Goal: Task Accomplishment & Management: Manage account settings

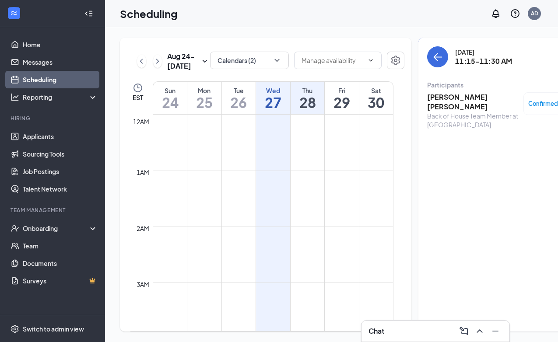
scroll to position [430, 0]
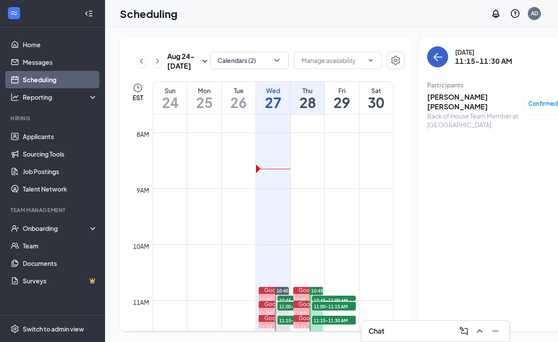
click at [432, 56] on icon "ArrowLeft" at bounding box center [437, 57] width 11 height 11
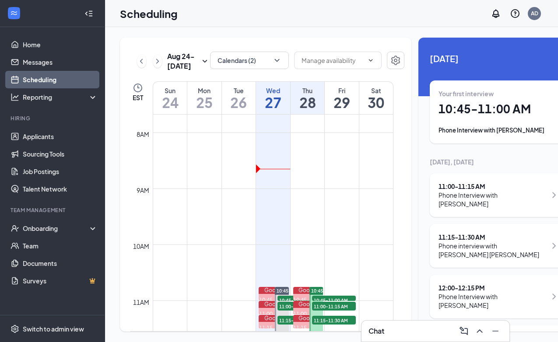
click at [414, 329] on div "Chat" at bounding box center [435, 331] width 134 height 14
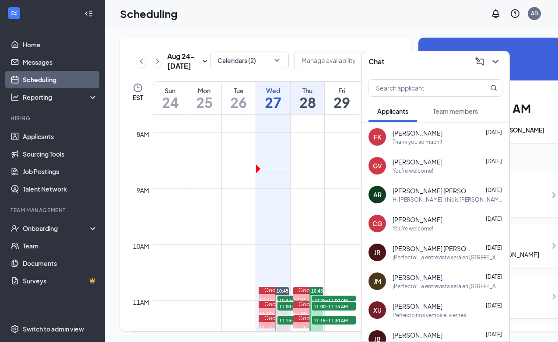
click at [421, 66] on div "Chat" at bounding box center [435, 62] width 134 height 14
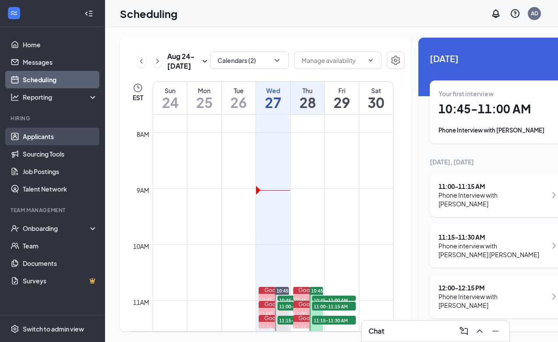
click at [46, 139] on link "Applicants" at bounding box center [60, 137] width 75 height 18
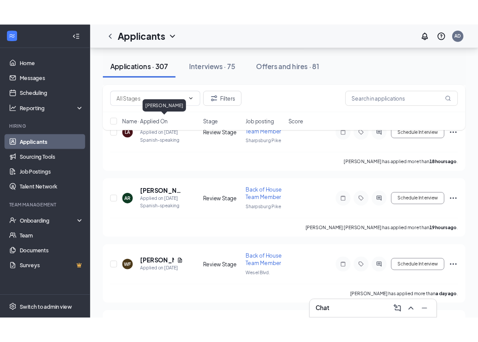
scroll to position [616, 0]
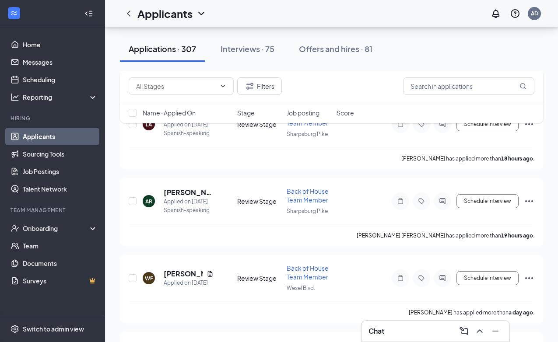
click at [407, 330] on div "Chat" at bounding box center [435, 331] width 134 height 14
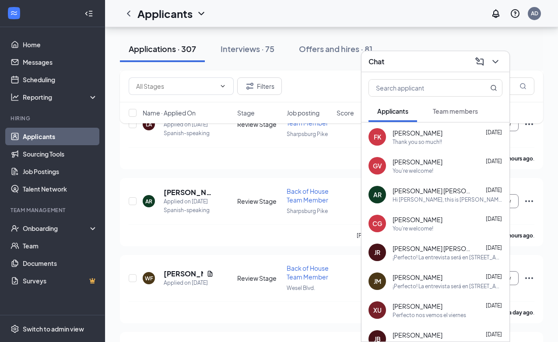
click at [443, 205] on div "AR [PERSON_NAME] [PERSON_NAME] [DATE] Hi [PERSON_NAME], this is [PERSON_NAME] f…" at bounding box center [435, 194] width 148 height 29
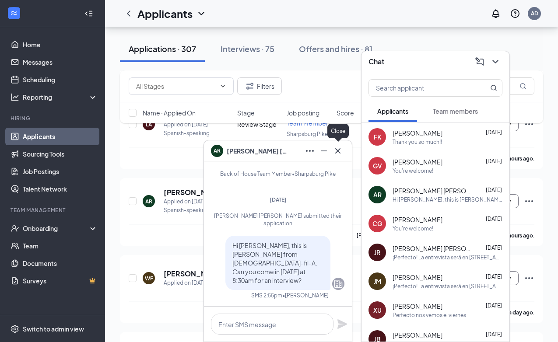
click at [339, 150] on icon "Cross" at bounding box center [337, 150] width 5 height 5
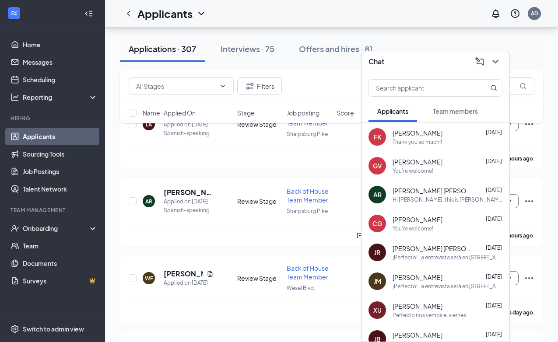
click at [431, 67] on div "Chat" at bounding box center [435, 62] width 134 height 14
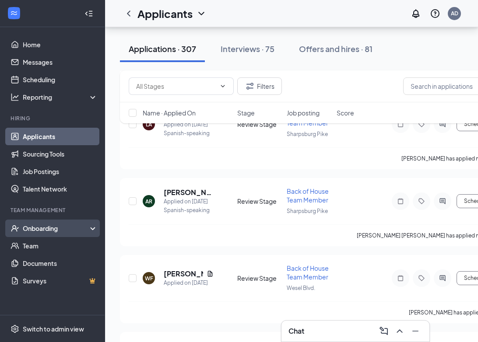
click at [56, 223] on div "Onboarding" at bounding box center [52, 229] width 105 height 18
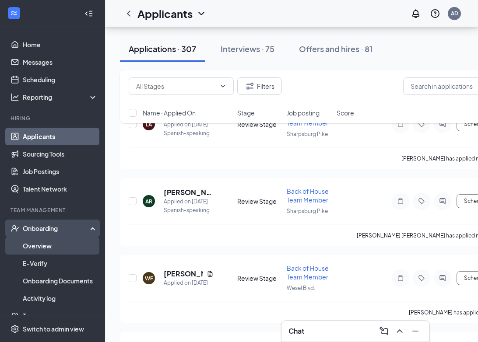
click at [48, 247] on link "Overview" at bounding box center [60, 246] width 75 height 18
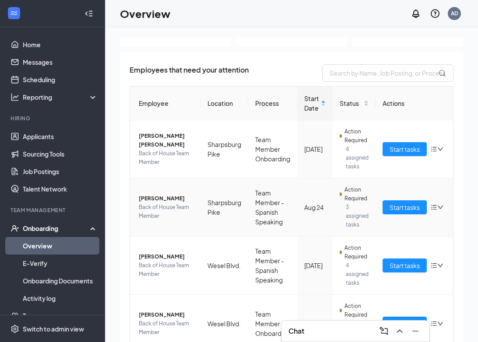
scroll to position [39, 0]
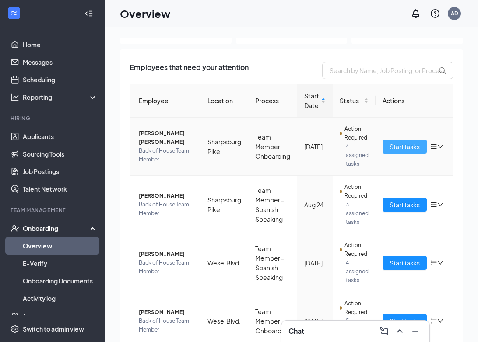
click at [404, 147] on span "Start tasks" at bounding box center [404, 147] width 30 height 10
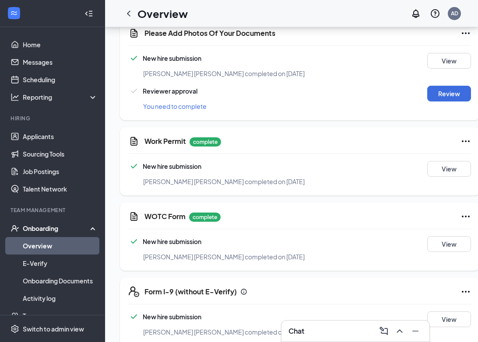
scroll to position [335, 0]
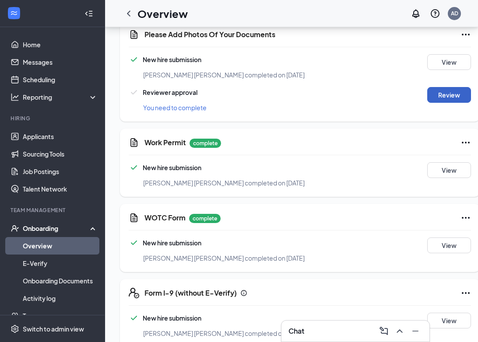
click at [430, 96] on button "Review" at bounding box center [449, 95] width 44 height 16
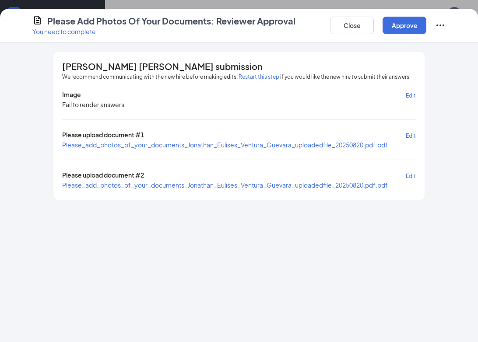
click at [350, 144] on span "Please_add_photos_of_your_documents_Jonathan_Eulises_Ventura_Guevara_uploadedfi…" at bounding box center [225, 145] width 326 height 8
click at [307, 179] on div "Please upload document #2 Edit" at bounding box center [239, 176] width 354 height 10
click at [307, 185] on span "Please_add_photos_of_your_documents_Jonathan_Eulises_Ventura_Guevara_uploadedfi…" at bounding box center [225, 185] width 326 height 8
click at [365, 28] on button "Close" at bounding box center [352, 26] width 44 height 18
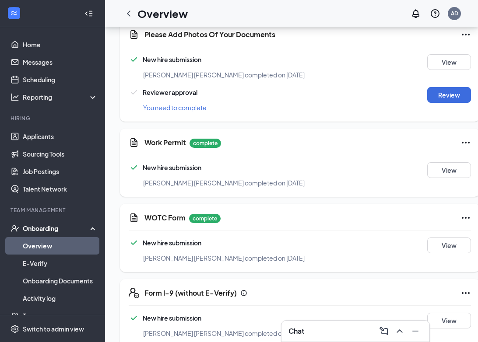
click at [347, 334] on div "Chat" at bounding box center [355, 331] width 134 height 14
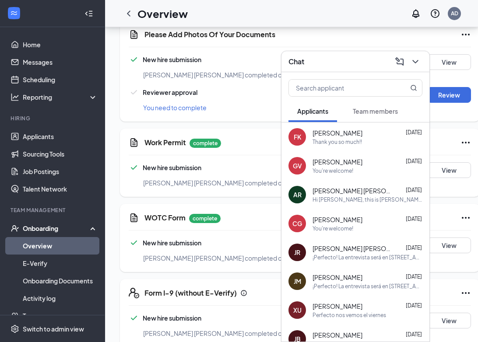
click at [376, 113] on span "Team members" at bounding box center [375, 111] width 45 height 8
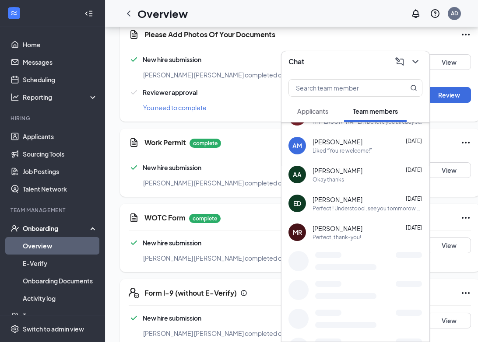
scroll to position [456, 0]
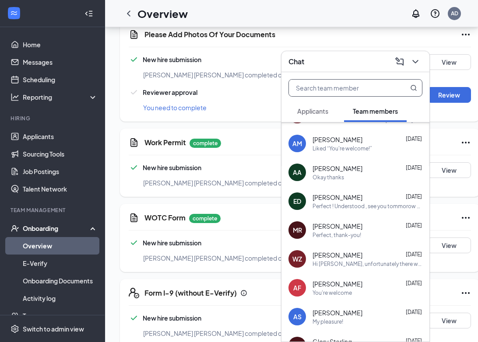
click at [343, 92] on input "text" at bounding box center [341, 88] width 104 height 17
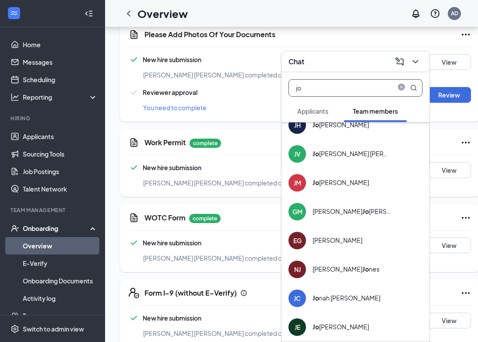
scroll to position [272, 0]
type input "jo"
click at [353, 151] on div "[PERSON_NAME] [PERSON_NAME]" at bounding box center [351, 153] width 79 height 9
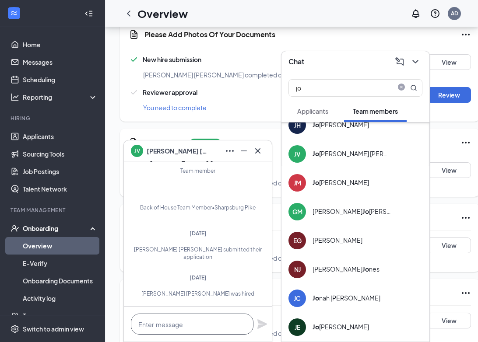
click at [155, 330] on textarea at bounding box center [192, 324] width 123 height 21
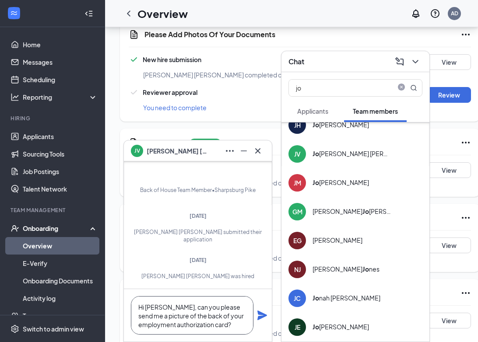
type textarea "Hi [PERSON_NAME], can you please send me a picture of the back of your employme…"
click at [262, 315] on icon "Plane" at bounding box center [262, 315] width 11 height 11
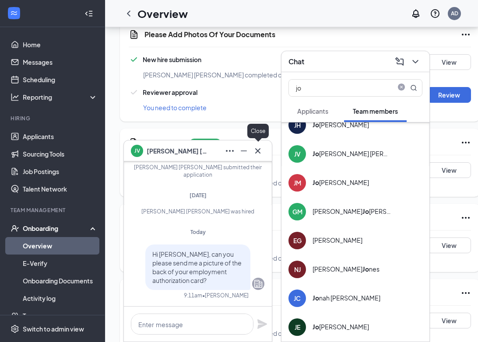
click at [257, 153] on icon "Cross" at bounding box center [257, 151] width 11 height 11
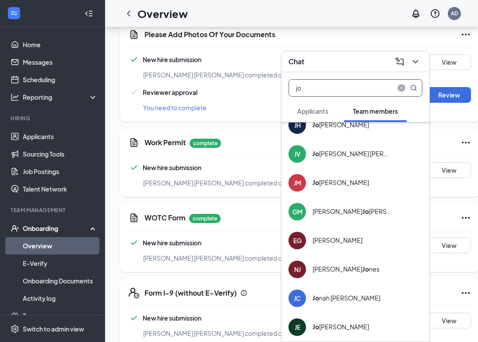
click at [402, 89] on icon "close-circle" at bounding box center [401, 87] width 7 height 7
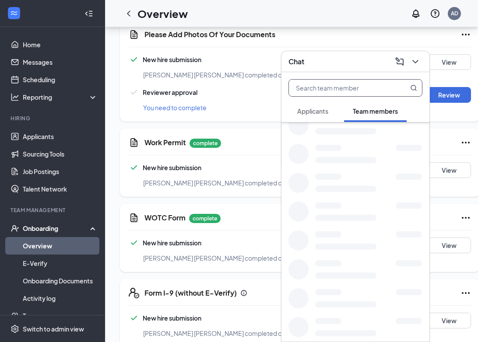
click at [357, 68] on div "Chat" at bounding box center [355, 62] width 134 height 14
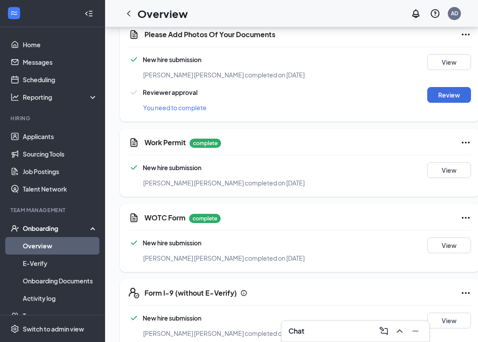
scroll to position [0, 0]
click at [131, 14] on icon "ChevronLeft" at bounding box center [128, 13] width 11 height 11
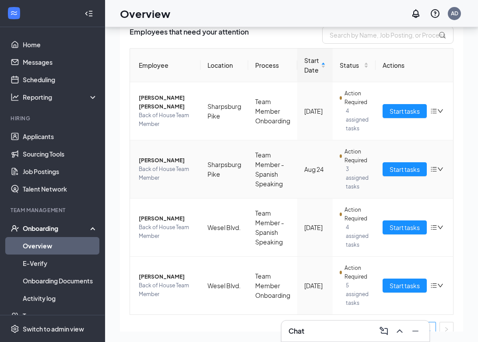
scroll to position [44, 0]
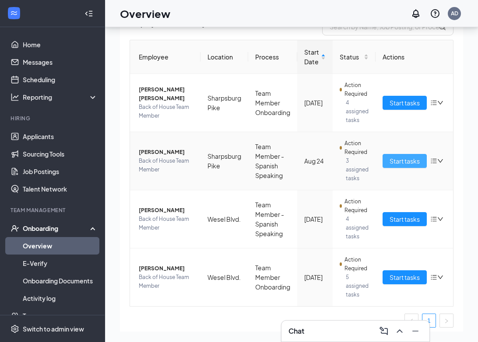
click at [398, 164] on span "Start tasks" at bounding box center [404, 161] width 30 height 10
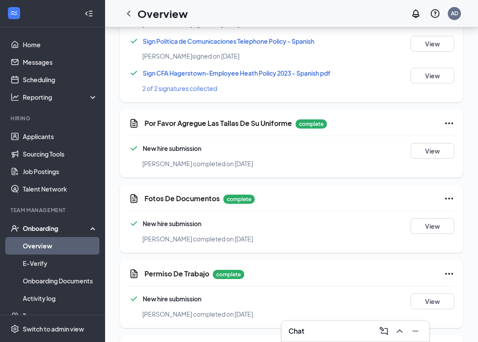
scroll to position [876, 0]
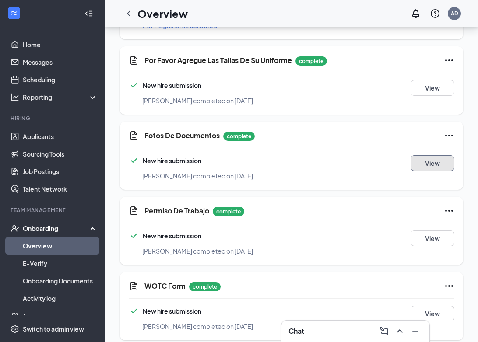
click at [435, 155] on button "View" at bounding box center [432, 163] width 44 height 16
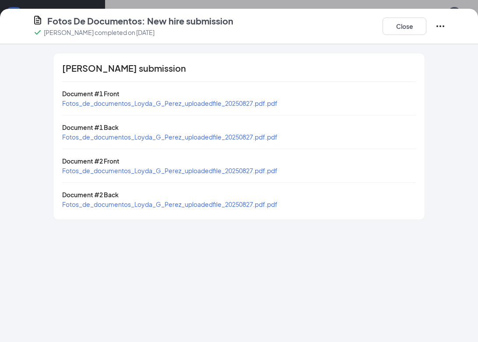
click at [232, 105] on span "Fotos_de_documentos_Loyda_G_Perez_uploadedfile_20250827.pdf.pdf" at bounding box center [169, 103] width 215 height 8
click at [236, 137] on span "Fotos_de_documentos_Loyda_G_Perez_uploadedfile_20250827.pdf.pdf" at bounding box center [169, 137] width 215 height 8
click at [259, 102] on span "Fotos_de_documentos_Loyda_G_Perez_uploadedfile_20250827.pdf.pdf" at bounding box center [169, 103] width 215 height 8
click at [414, 26] on button "Close" at bounding box center [404, 27] width 44 height 18
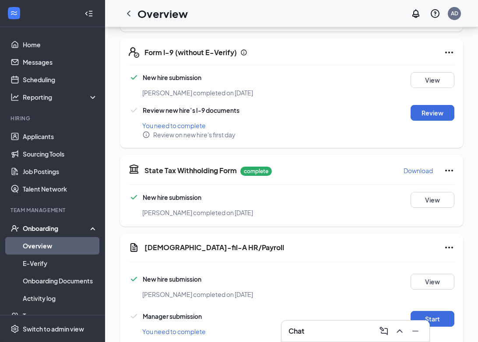
scroll to position [275, 0]
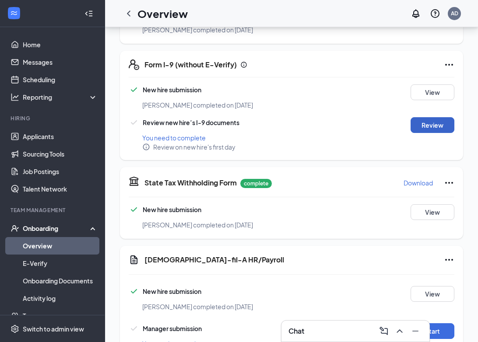
click at [428, 117] on button "Review" at bounding box center [432, 125] width 44 height 16
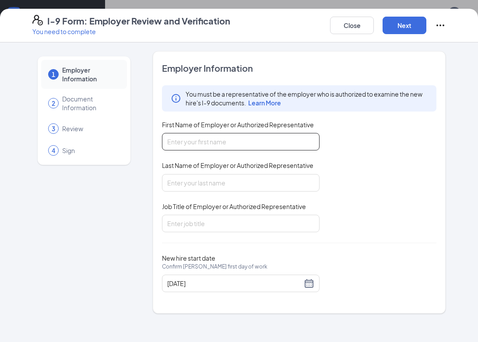
click at [200, 141] on input "First Name of Employer or Authorized Representative" at bounding box center [241, 142] width 158 height 18
type input "Ami"
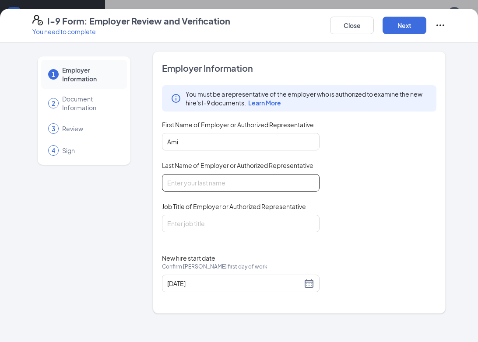
type input "[PERSON_NAME]"
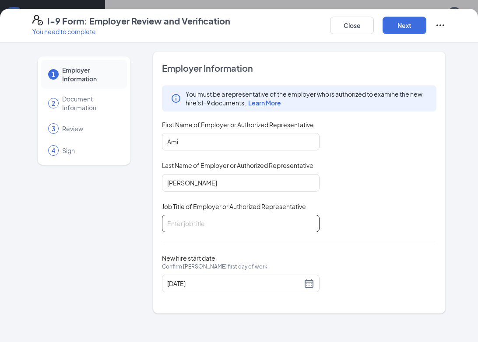
click at [263, 224] on input "Job Title of Employer or Authorized Representative" at bounding box center [241, 224] width 158 height 18
type input "Administrative Director"
click at [416, 21] on button "Next" at bounding box center [404, 26] width 44 height 18
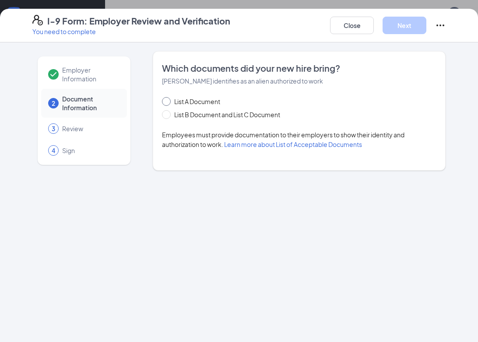
click at [168, 103] on span at bounding box center [166, 101] width 9 height 9
click at [168, 103] on input "List A Document" at bounding box center [165, 100] width 6 height 6
radio input "true"
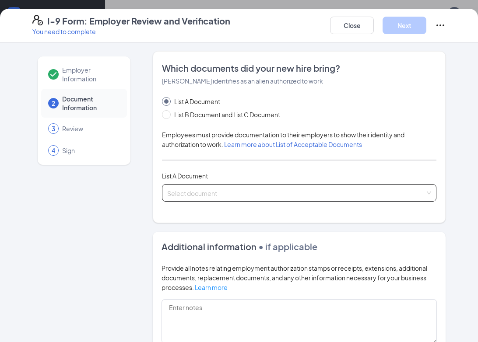
click at [203, 191] on input "search" at bounding box center [296, 191] width 258 height 13
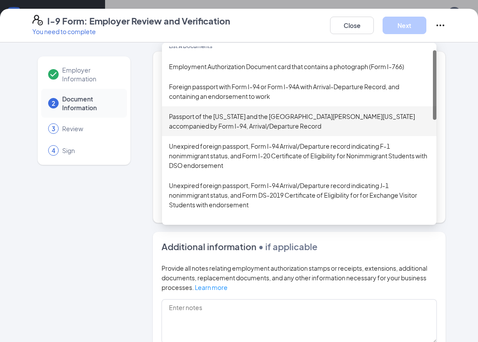
scroll to position [0, 0]
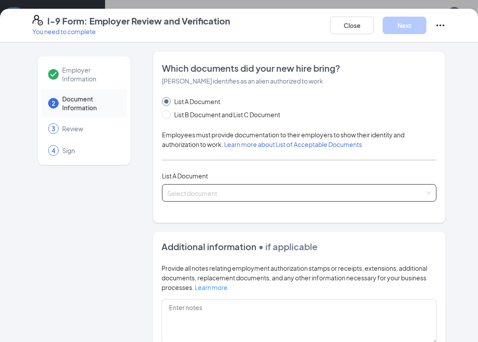
click at [392, 194] on div "Select document Employment Authorization Document card that contains a photogra…" at bounding box center [299, 193] width 274 height 18
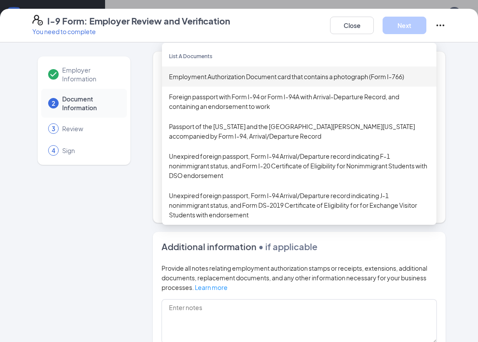
scroll to position [310, 0]
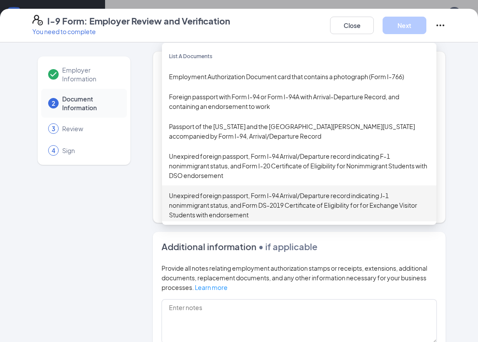
click at [58, 216] on div "Employer Information 2 Document Information 3 Review 4 Sign" at bounding box center [83, 263] width 103 height 424
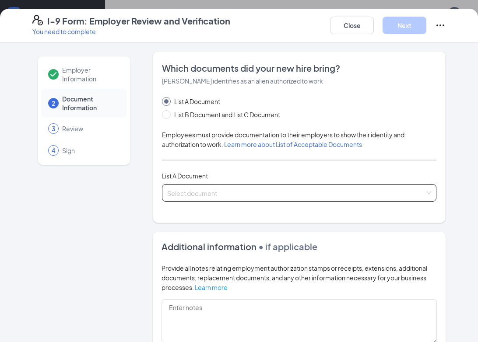
click at [190, 195] on div "Select document Unexpired foreign passport, Form I-94 Arrival/Departure record …" at bounding box center [299, 193] width 274 height 18
click at [264, 193] on input "search" at bounding box center [296, 191] width 258 height 13
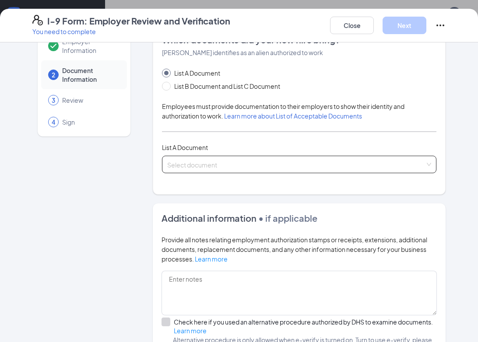
scroll to position [28, 0]
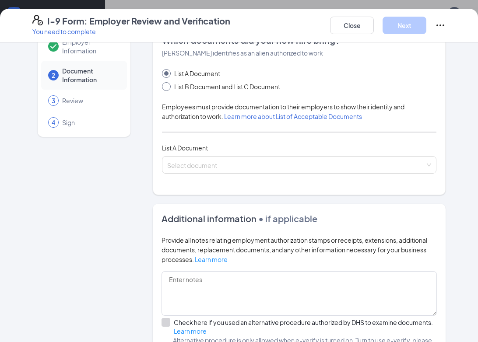
click at [166, 90] on span at bounding box center [166, 86] width 9 height 9
click at [166, 88] on input "List B Document and List C Document" at bounding box center [165, 85] width 6 height 6
radio input "true"
radio input "false"
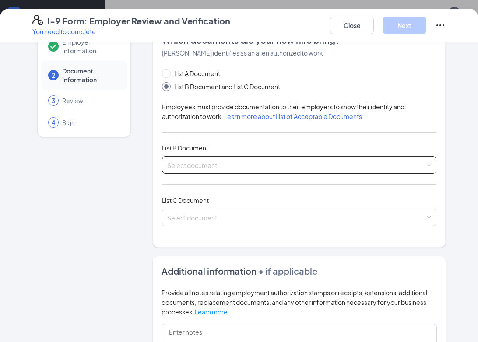
click at [216, 165] on input "search" at bounding box center [296, 163] width 258 height 13
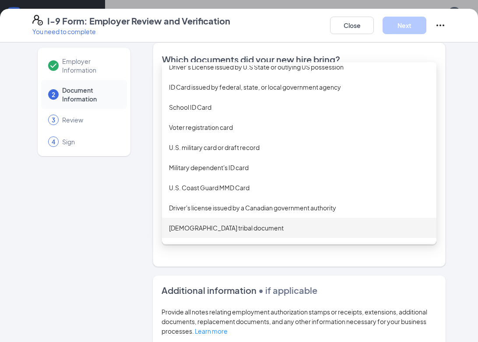
scroll to position [0, 0]
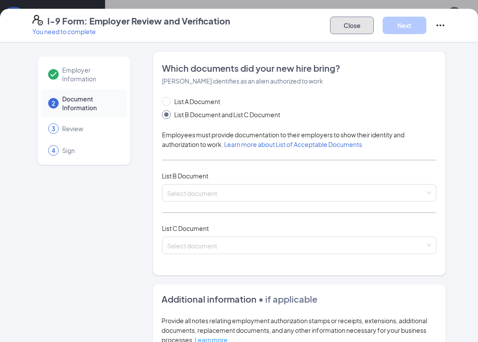
click at [347, 28] on button "Close" at bounding box center [352, 26] width 44 height 18
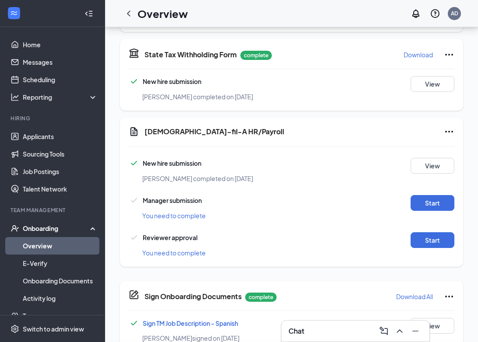
scroll to position [221, 0]
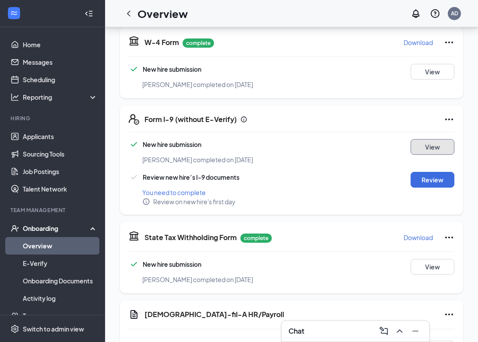
click at [428, 139] on button "View" at bounding box center [432, 147] width 44 height 16
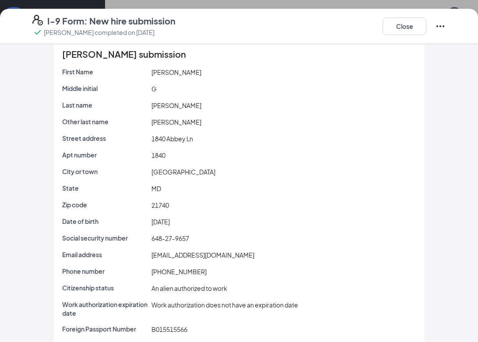
scroll to position [46, 0]
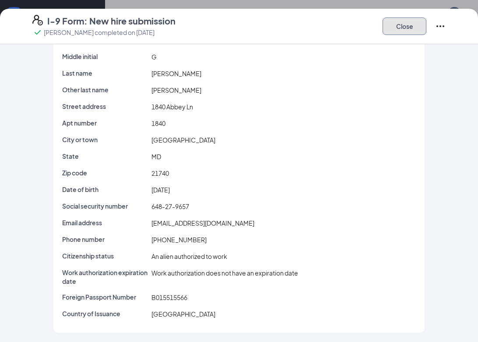
click at [396, 26] on button "Close" at bounding box center [404, 27] width 44 height 18
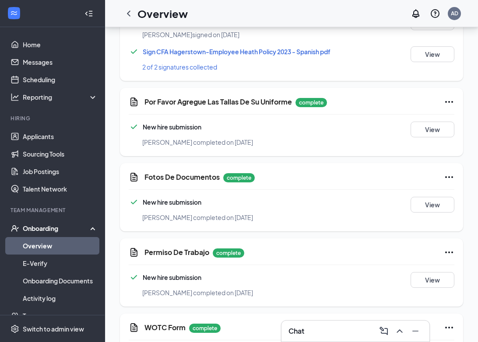
scroll to position [835, 0]
click at [422, 196] on button "View" at bounding box center [432, 204] width 44 height 16
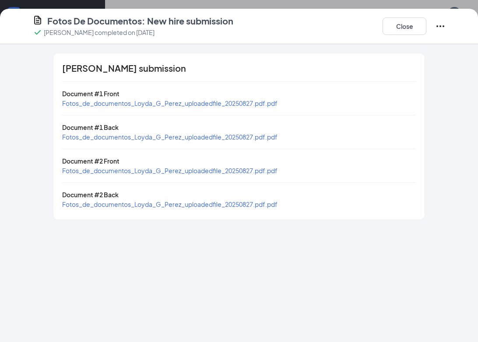
click at [259, 173] on span "Fotos_de_documentos_Loyda_G_Perez_uploadedfile_20250827.pdf.pdf" at bounding box center [169, 171] width 215 height 8
click at [235, 202] on span "Fotos_de_documentos_Loyda_G_Perez_uploadedfile_20250827.pdf.pdf" at bounding box center [169, 204] width 215 height 8
click at [414, 25] on button "Close" at bounding box center [404, 27] width 44 height 18
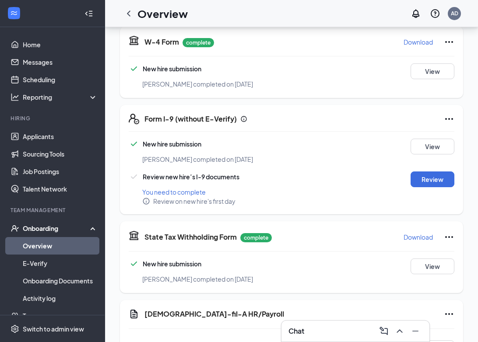
scroll to position [220, 0]
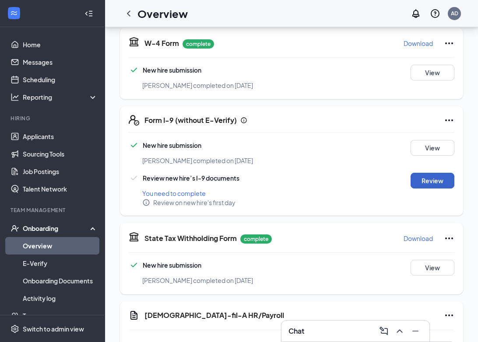
click at [424, 178] on button "Review" at bounding box center [432, 181] width 44 height 16
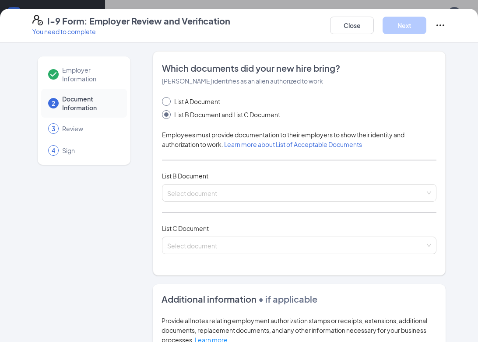
click at [165, 101] on input "List A Document" at bounding box center [165, 100] width 6 height 6
radio input "true"
radio input "false"
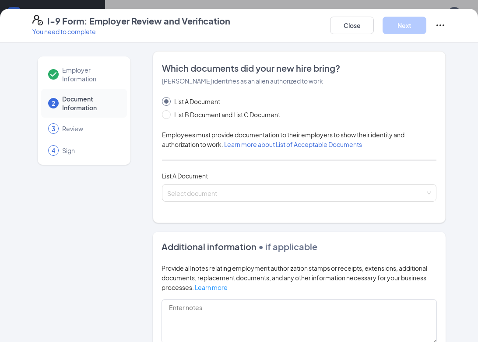
click at [265, 145] on span "Learn more about List of Acceptable Documents" at bounding box center [293, 144] width 138 height 8
click at [348, 31] on button "Close" at bounding box center [352, 26] width 44 height 18
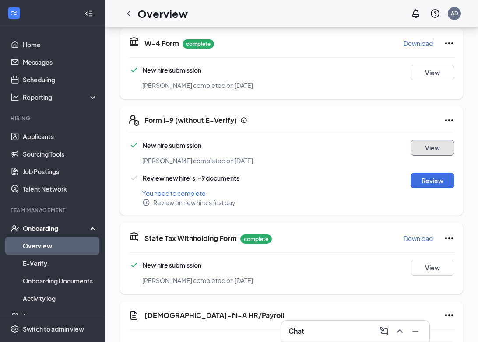
click at [435, 140] on button "View" at bounding box center [432, 148] width 44 height 16
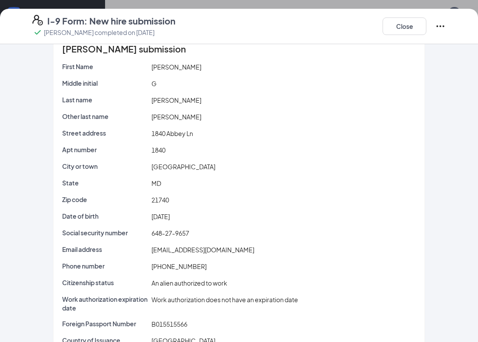
scroll to position [46, 0]
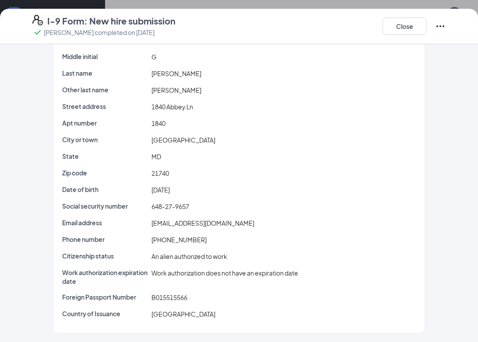
click at [441, 29] on icon "Ellipses" at bounding box center [440, 26] width 11 height 11
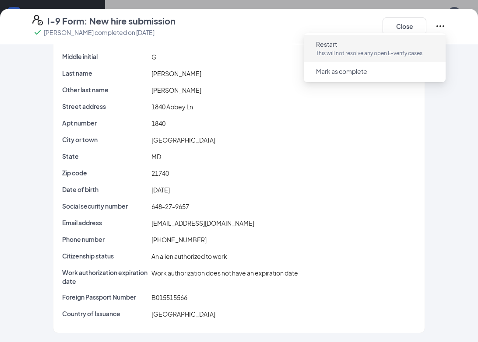
click at [403, 51] on p "This will not resolve any open E-verify cases" at bounding box center [374, 53] width 117 height 9
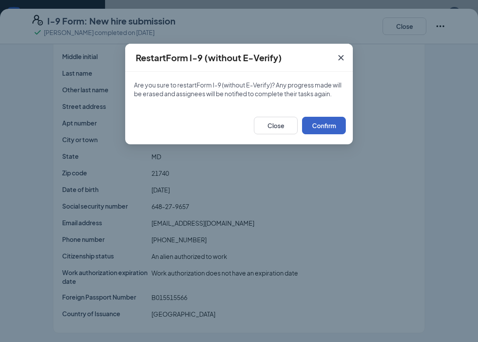
click at [332, 122] on button "Confirm" at bounding box center [324, 126] width 44 height 18
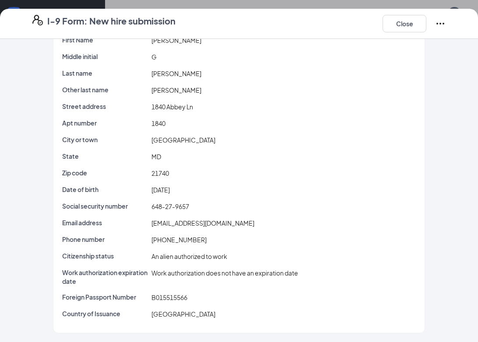
scroll to position [41, 0]
click at [410, 19] on button "Close" at bounding box center [404, 24] width 44 height 18
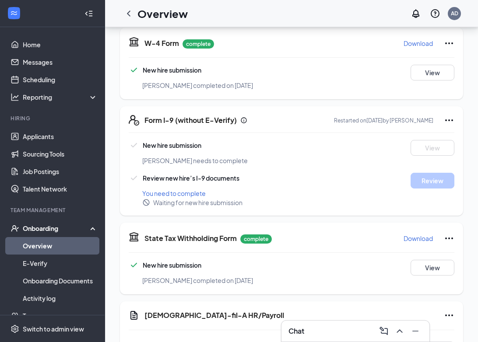
click at [349, 327] on div "Chat" at bounding box center [355, 331] width 134 height 14
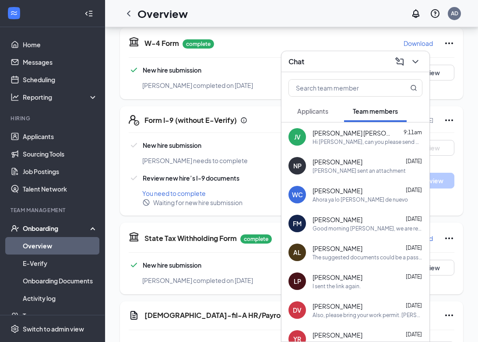
click at [339, 279] on span "[PERSON_NAME]" at bounding box center [337, 277] width 50 height 9
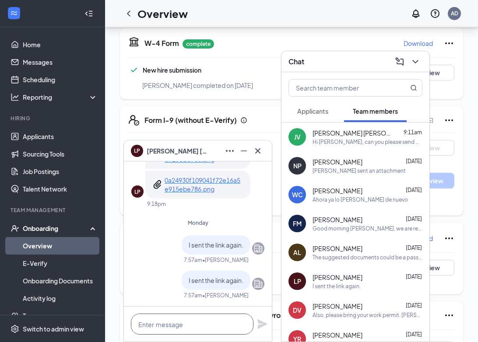
click at [181, 324] on textarea at bounding box center [192, 324] width 123 height 21
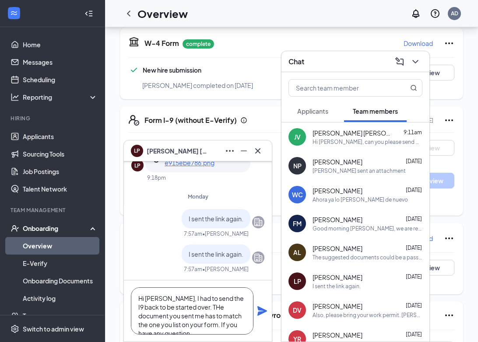
scroll to position [9, 0]
type textarea "Hi [PERSON_NAME], I had to send the I9 back to be started over. THe document yo…"
click at [257, 315] on icon "Plane" at bounding box center [262, 311] width 11 height 11
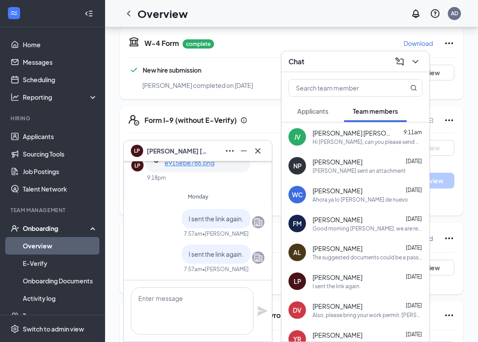
scroll to position [0, 0]
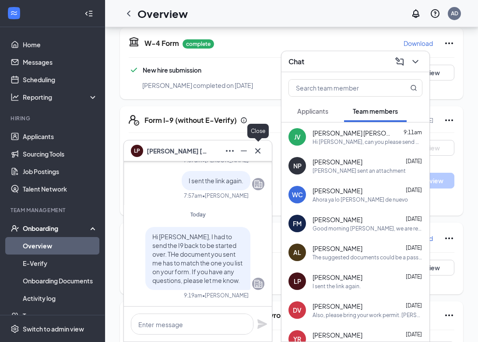
click at [259, 148] on icon "Cross" at bounding box center [257, 151] width 11 height 11
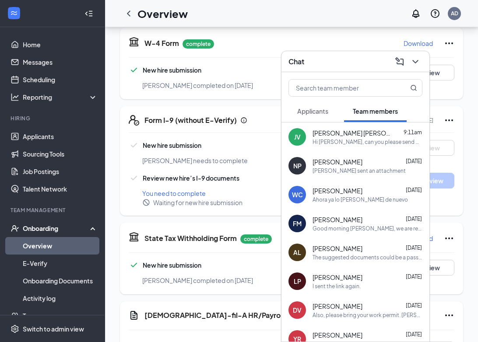
click at [351, 61] on div "Chat" at bounding box center [355, 62] width 134 height 14
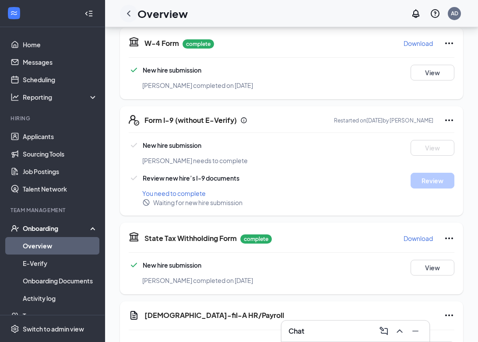
click at [128, 16] on icon "ChevronLeft" at bounding box center [128, 13] width 11 height 11
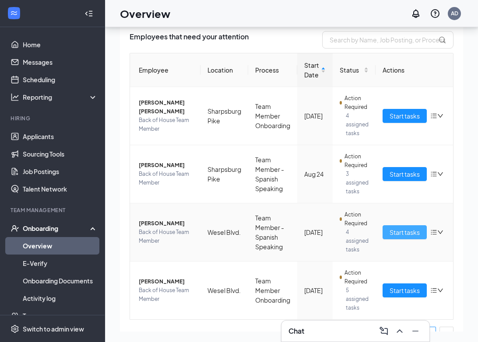
scroll to position [36, 0]
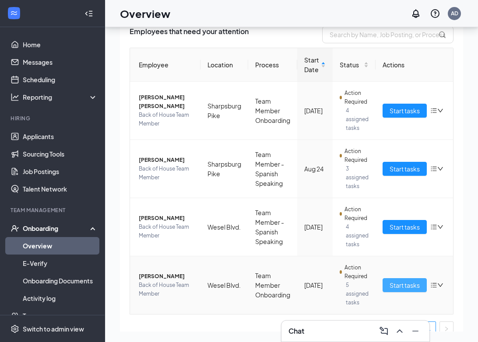
click at [396, 282] on span "Start tasks" at bounding box center [404, 285] width 30 height 10
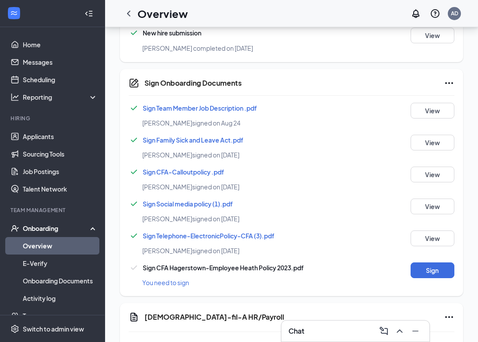
scroll to position [345, 0]
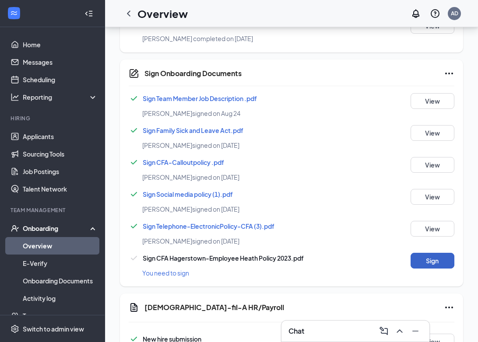
click at [438, 253] on button "Sign" at bounding box center [432, 261] width 44 height 16
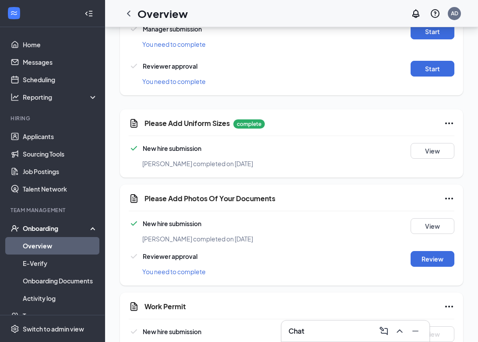
scroll to position [781, 0]
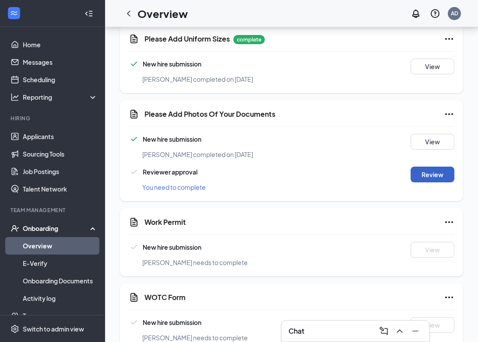
click at [434, 168] on button "Review" at bounding box center [432, 175] width 44 height 16
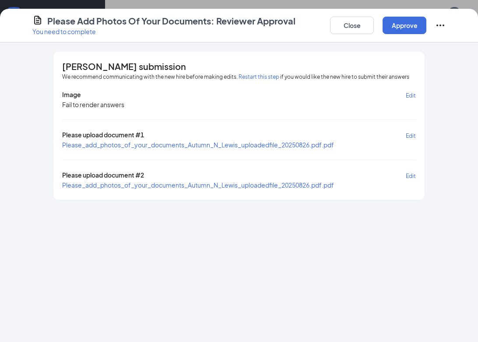
click at [323, 145] on span "Please_add_photos_of_your_documents_Autumn_N_Lewis_uploadedfile_20250826.pdf.pdf" at bounding box center [198, 145] width 272 height 8
click at [242, 181] on span "Please_add_photos_of_your_documents_Autumn_N_Lewis_uploadedfile_20250826.pdf.pdf" at bounding box center [198, 185] width 272 height 8
click at [204, 144] on span "Please_add_photos_of_your_documents_Autumn_N_Lewis_uploadedfile_20250826.pdf.pdf" at bounding box center [198, 145] width 272 height 8
click at [351, 24] on button "Close" at bounding box center [352, 26] width 44 height 18
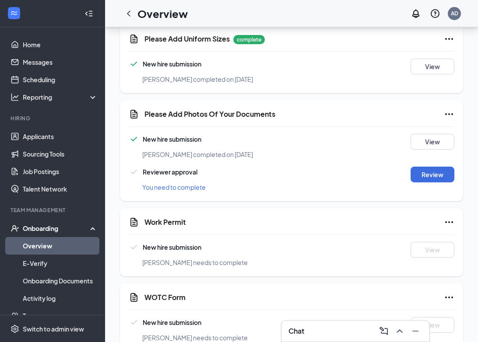
click at [336, 333] on div "Chat" at bounding box center [355, 331] width 134 height 14
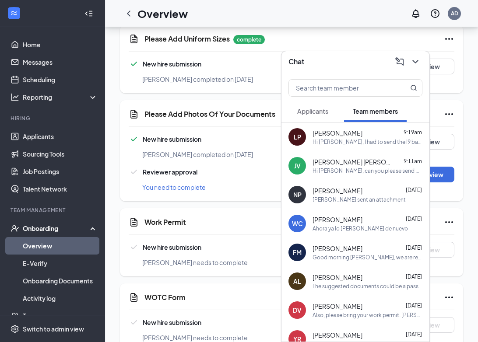
click at [343, 286] on div "The suggested documents could be a passport, driver's license, birth certificat…" at bounding box center [367, 286] width 110 height 7
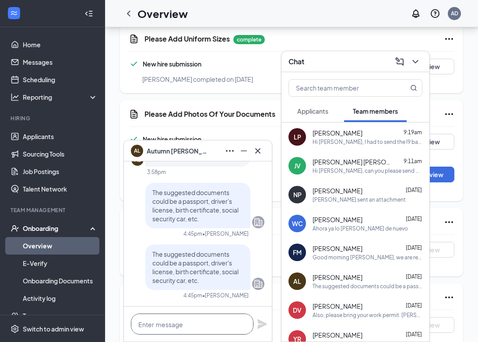
click at [162, 326] on textarea at bounding box center [192, 324] width 123 height 21
click at [352, 66] on div "Chat" at bounding box center [355, 62] width 134 height 14
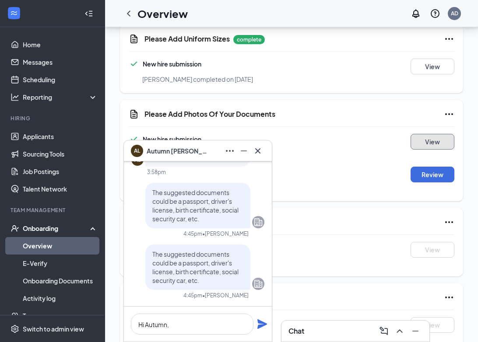
click at [433, 134] on button "View" at bounding box center [432, 142] width 44 height 16
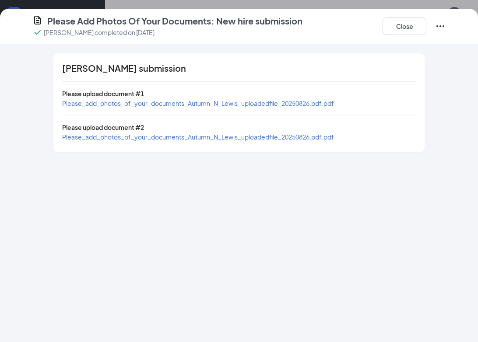
click at [281, 101] on span "Please_add_photos_of_your_documents_Autumn_N_Lewis_uploadedfile_20250826.pdf.pdf" at bounding box center [198, 103] width 272 height 8
click at [395, 31] on button "Close" at bounding box center [404, 27] width 44 height 18
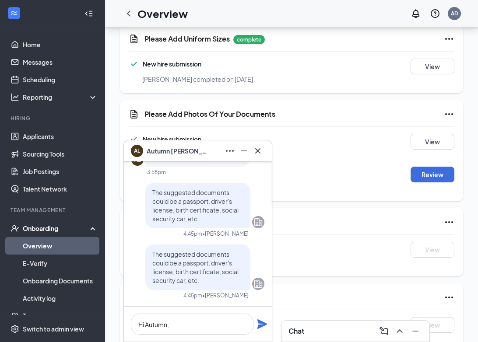
click at [350, 337] on div "Chat" at bounding box center [355, 331] width 134 height 14
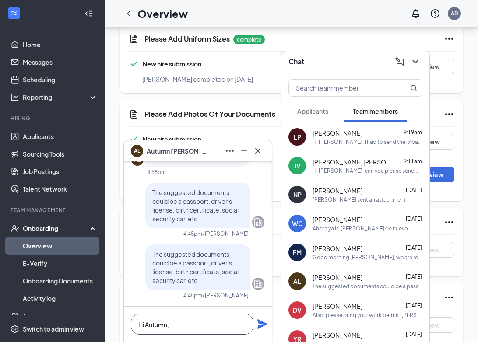
click at [182, 327] on textarea "Hi Autumn," at bounding box center [192, 324] width 123 height 21
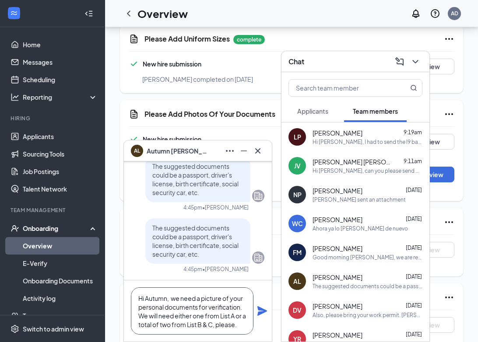
type textarea "Hi Autumn, we need a picture of your personal documents for verification. We wi…"
click at [262, 312] on icon "Plane" at bounding box center [262, 311] width 10 height 10
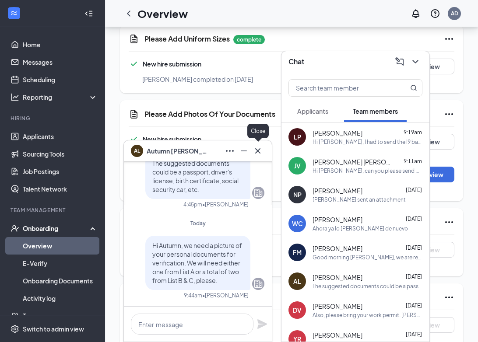
click at [258, 152] on icon "Cross" at bounding box center [257, 151] width 11 height 11
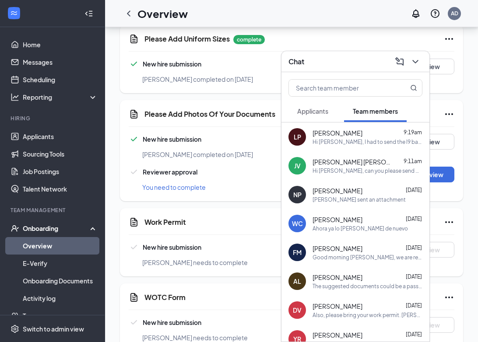
click at [352, 67] on div "Chat" at bounding box center [355, 62] width 134 height 14
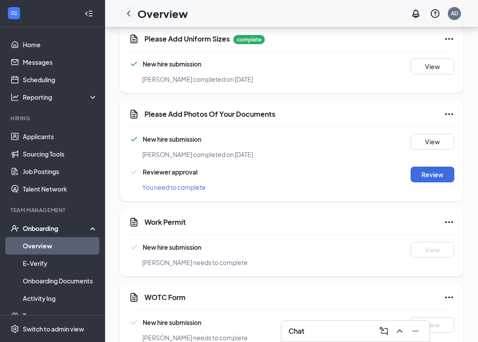
click at [129, 11] on icon "ChevronLeft" at bounding box center [129, 14] width 4 height 6
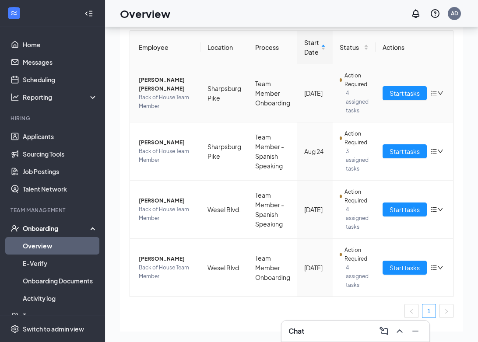
scroll to position [56, 0]
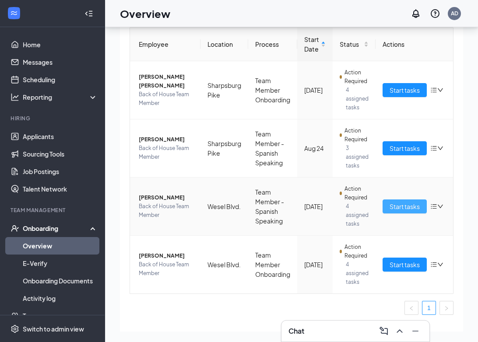
click at [404, 202] on span "Start tasks" at bounding box center [404, 207] width 30 height 10
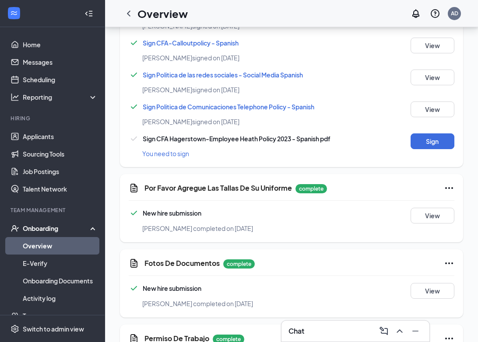
scroll to position [745, 0]
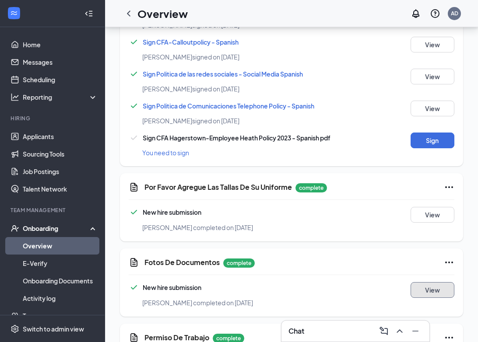
click at [443, 282] on button "View" at bounding box center [432, 290] width 44 height 16
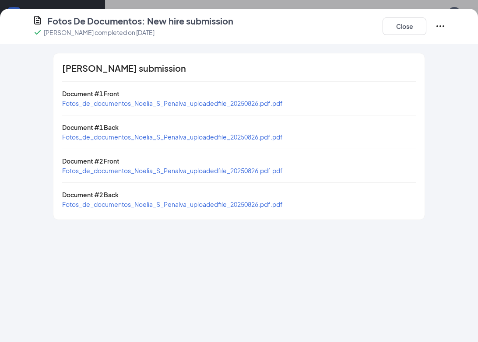
click at [277, 104] on span "Fotos_de_documentos_Noelia_S_Penalva_uploadedfile_20250826.pdf.pdf" at bounding box center [172, 103] width 221 height 8
click at [257, 139] on span "Fotos_de_documentos_Noelia_S_Penalva_uploadedfile_20250826.pdf.pdf" at bounding box center [172, 137] width 221 height 8
click at [201, 168] on span "Fotos_de_documentos_Noelia_S_Penalva_uploadedfile_20250826.pdf.pdf" at bounding box center [172, 171] width 221 height 8
click at [224, 203] on span "Fotos_de_documentos_Noelia_S_Penalva_uploadedfile_20250826.pdf.pdf" at bounding box center [172, 204] width 221 height 8
click at [213, 168] on span "Fotos_de_documentos_Noelia_S_Penalva_uploadedfile_20250826.pdf.pdf" at bounding box center [172, 171] width 221 height 8
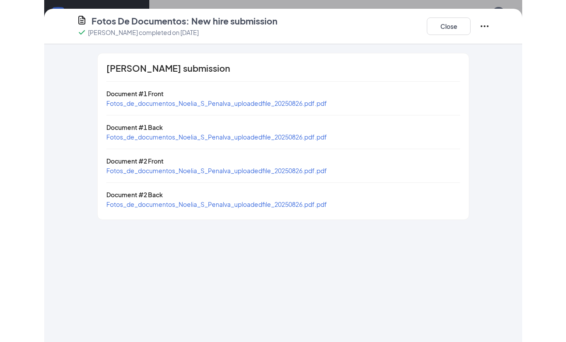
scroll to position [745, 0]
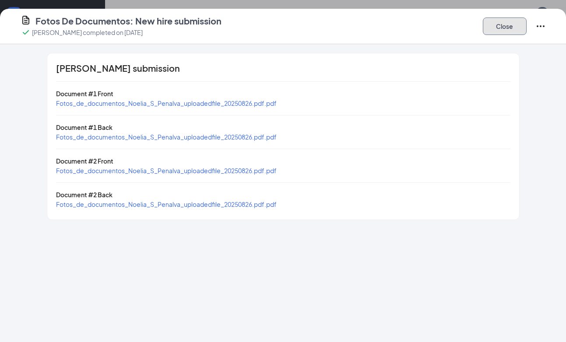
click at [505, 32] on button "Close" at bounding box center [505, 27] width 44 height 18
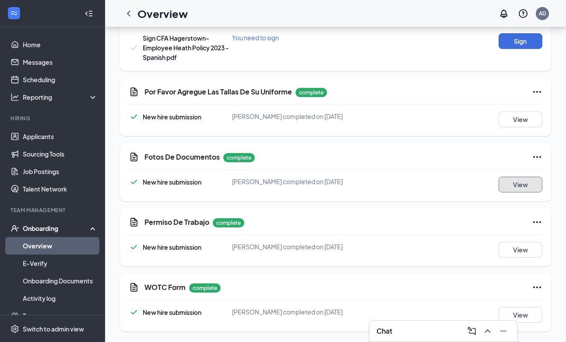
scroll to position [751, 0]
click at [132, 16] on icon "ChevronLeft" at bounding box center [128, 13] width 11 height 11
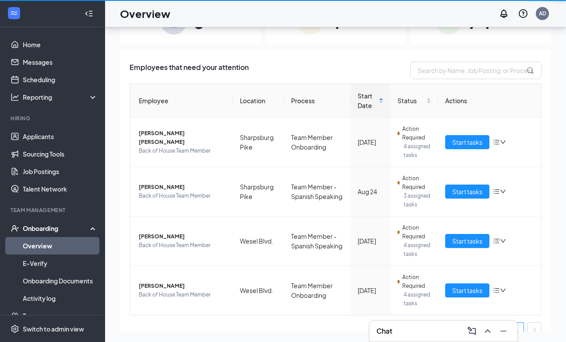
scroll to position [39, 0]
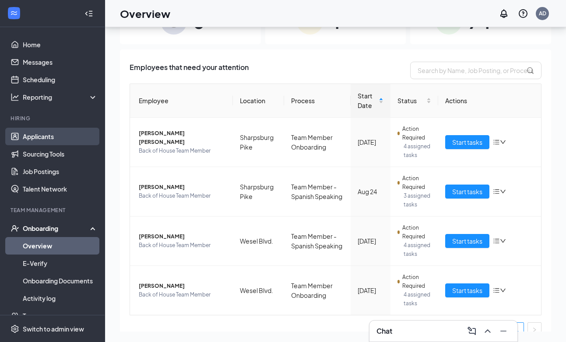
click at [46, 136] on link "Applicants" at bounding box center [60, 137] width 75 height 18
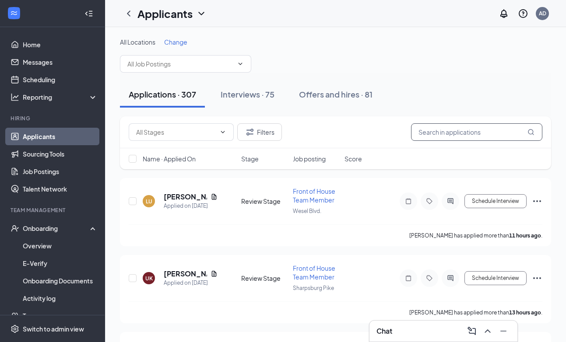
click at [473, 133] on input "text" at bounding box center [476, 132] width 131 height 18
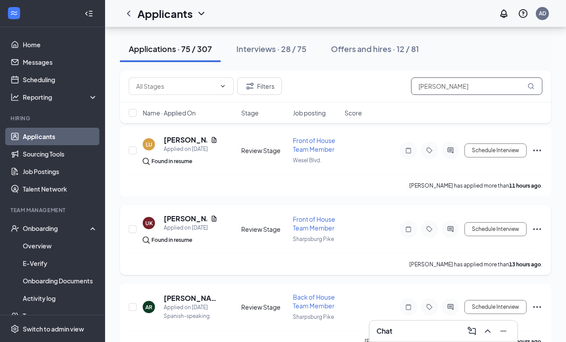
scroll to position [53, 0]
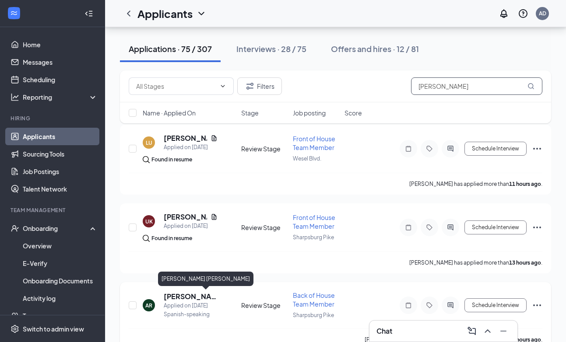
type input "[PERSON_NAME]"
click at [186, 298] on h5 "[PERSON_NAME] [PERSON_NAME]" at bounding box center [191, 297] width 54 height 10
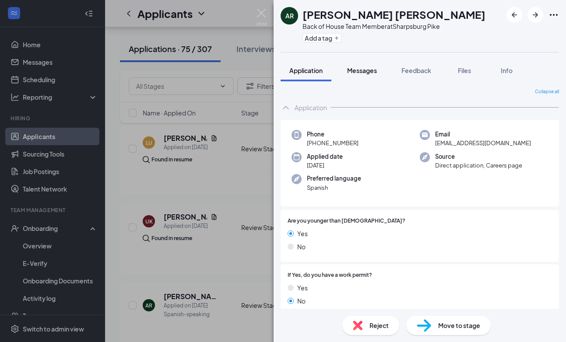
click at [367, 73] on span "Messages" at bounding box center [362, 71] width 30 height 8
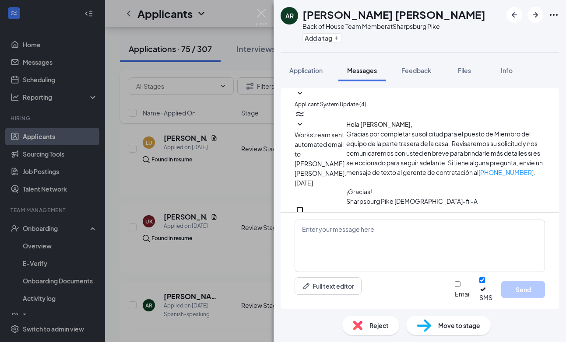
scroll to position [1, 0]
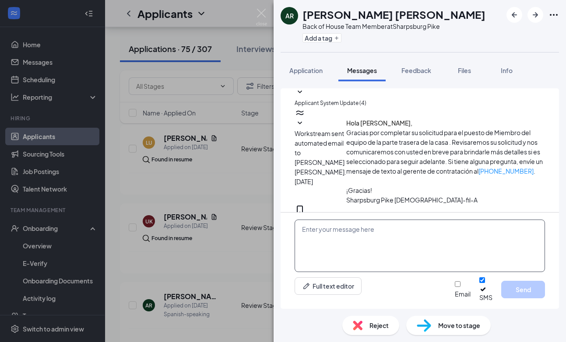
click at [323, 236] on textarea at bounding box center [419, 246] width 250 height 53
type textarea "Hi [PERSON_NAME], are you available tonorrow?"
click at [514, 293] on button "Send" at bounding box center [523, 290] width 44 height 18
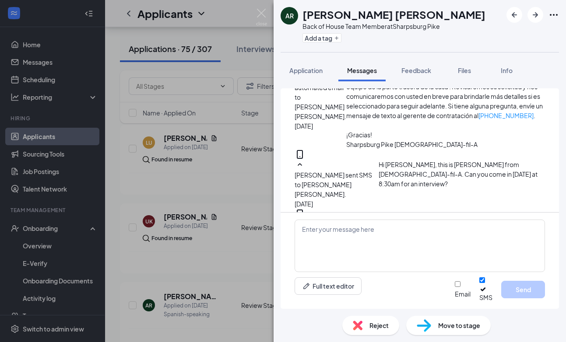
scroll to position [57, 0]
click at [444, 219] on div "Hi [PERSON_NAME], are you available tonorrow?" at bounding box center [492, 238] width 106 height 39
click at [305, 208] on icon "MobileSms" at bounding box center [299, 213] width 11 height 11
click at [439, 220] on span "Hi [PERSON_NAME], are you available tonorrow?" at bounding box center [479, 229] width 81 height 18
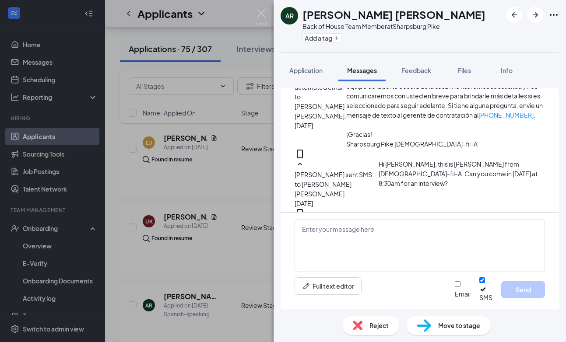
click at [439, 220] on span "Hi [PERSON_NAME], are you available tonorrow?" at bounding box center [479, 229] width 81 height 18
click at [262, 15] on img at bounding box center [261, 17] width 11 height 17
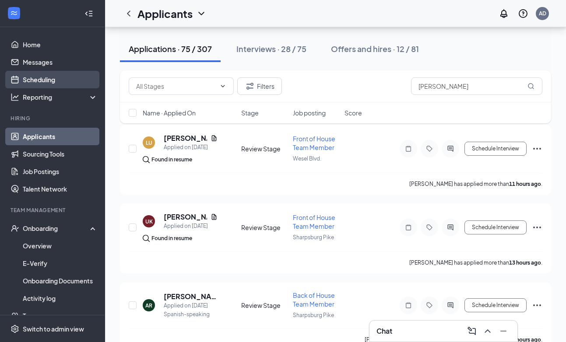
click at [61, 85] on link "Scheduling" at bounding box center [60, 80] width 75 height 18
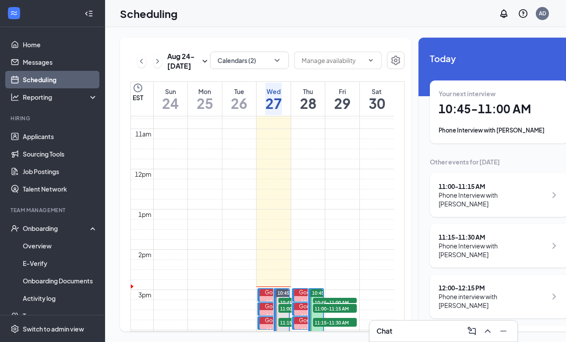
click at [308, 111] on h1 "28" at bounding box center [308, 103] width 17 height 15
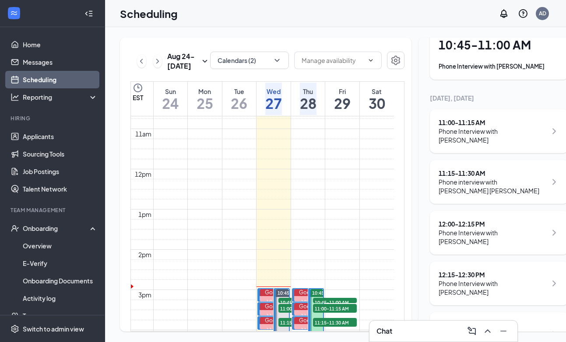
scroll to position [109, 0]
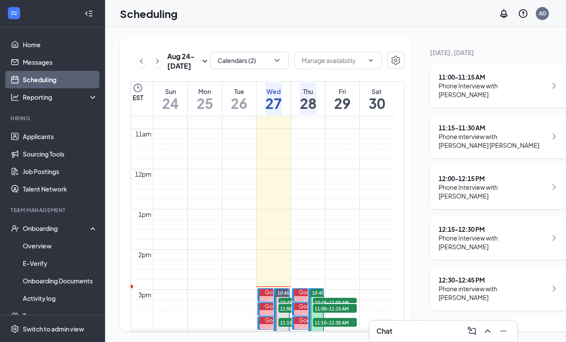
click at [275, 111] on h1 "27" at bounding box center [273, 103] width 17 height 15
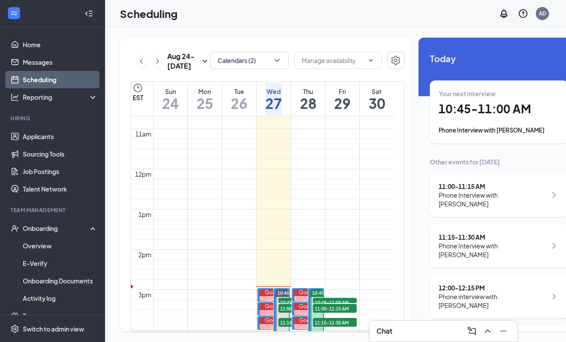
click at [470, 105] on h1 "10:45 - 11:00 AM" at bounding box center [498, 109] width 121 height 15
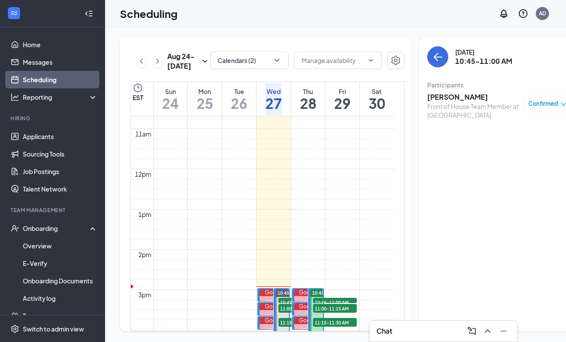
click at [454, 98] on h3 "[PERSON_NAME]" at bounding box center [473, 97] width 92 height 10
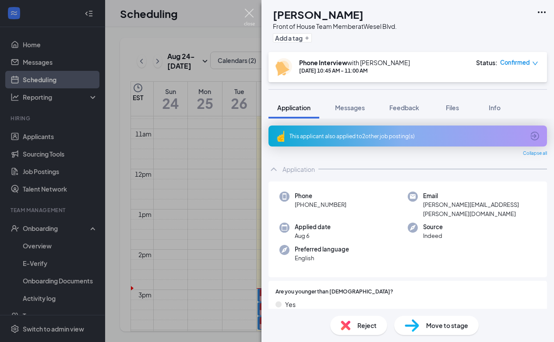
click at [247, 14] on img at bounding box center [249, 17] width 11 height 17
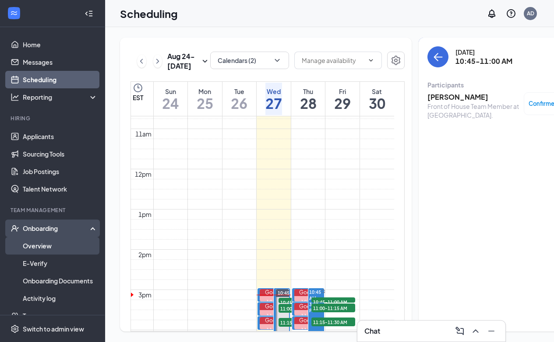
click at [43, 244] on link "Overview" at bounding box center [60, 246] width 75 height 18
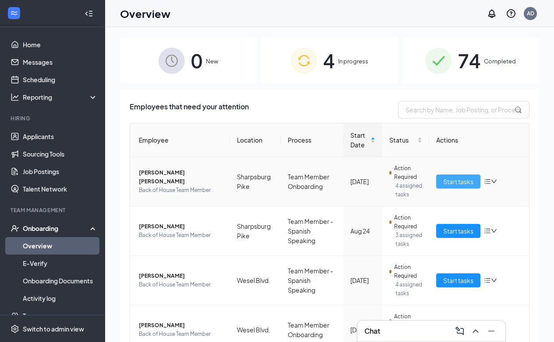
click at [454, 186] on span "Start tasks" at bounding box center [458, 182] width 30 height 10
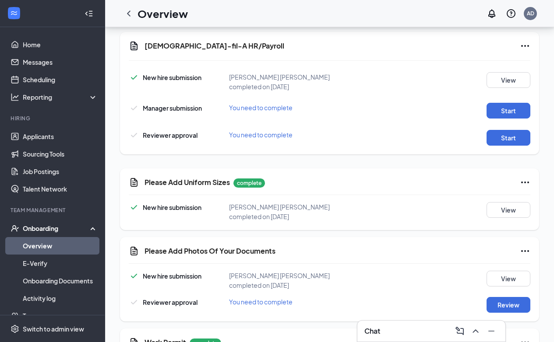
scroll to position [111, 0]
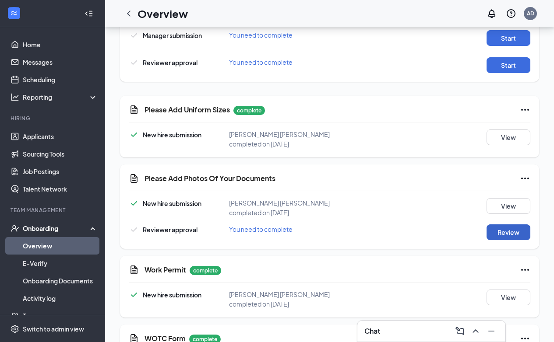
click at [508, 229] on button "Review" at bounding box center [508, 232] width 44 height 16
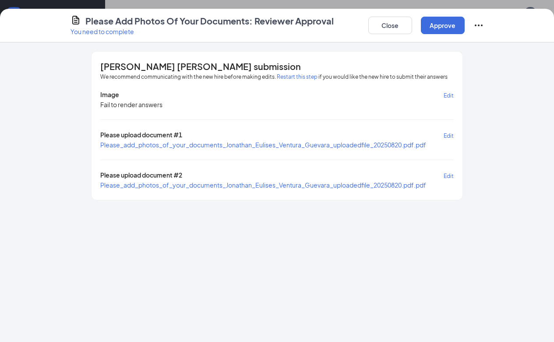
click at [366, 186] on span "Please_add_photos_of_your_documents_Jonathan_Eulises_Ventura_Guevara_uploadedfi…" at bounding box center [263, 185] width 326 height 8
click at [394, 23] on button "Close" at bounding box center [390, 26] width 44 height 18
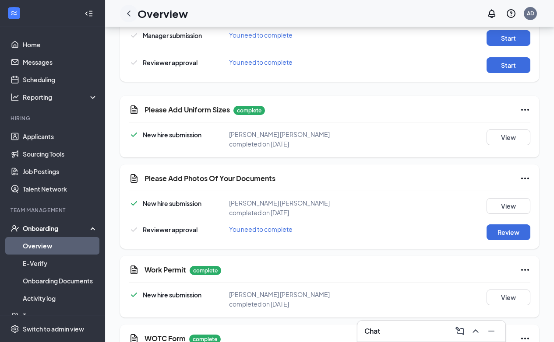
click at [128, 15] on icon "ChevronLeft" at bounding box center [129, 14] width 4 height 6
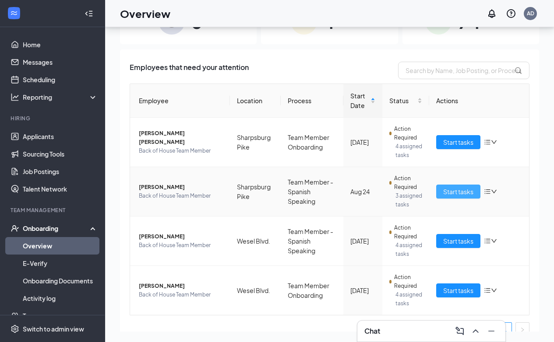
click at [463, 196] on span "Start tasks" at bounding box center [458, 192] width 30 height 10
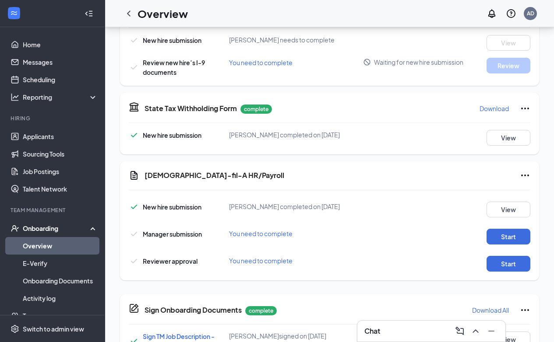
scroll to position [229, 0]
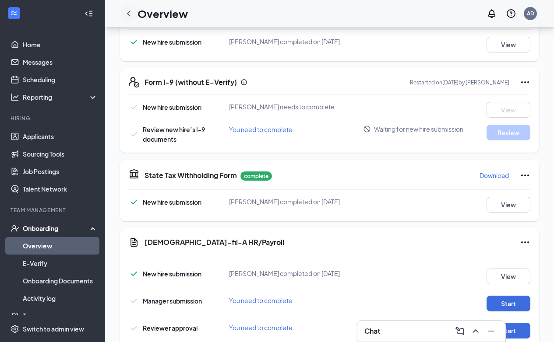
click at [125, 12] on icon "ChevronLeft" at bounding box center [128, 13] width 11 height 11
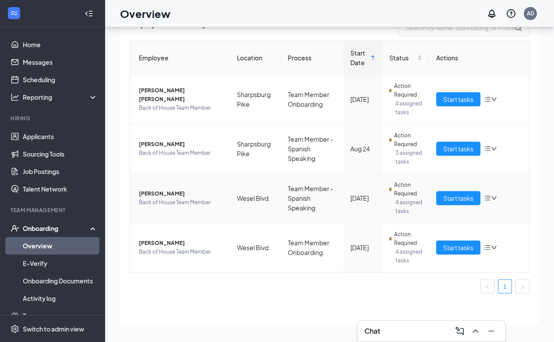
scroll to position [78, 0]
click at [455, 247] on span "Start tasks" at bounding box center [458, 248] width 30 height 10
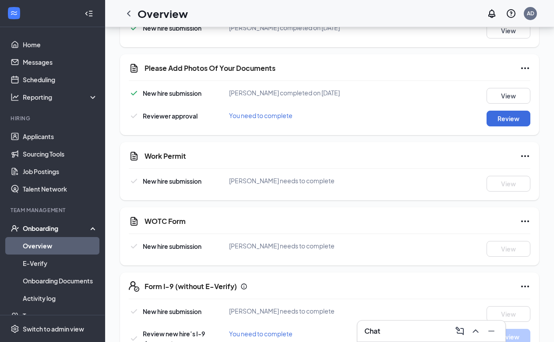
scroll to position [810, 0]
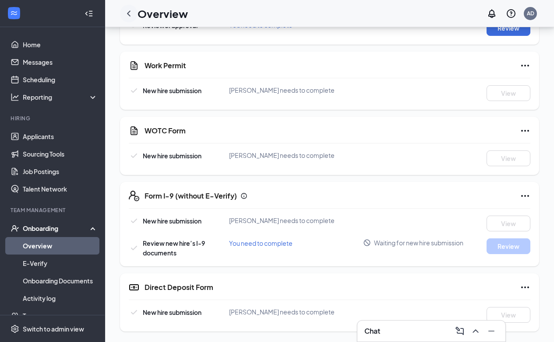
click at [128, 12] on icon "ChevronLeft" at bounding box center [129, 14] width 4 height 6
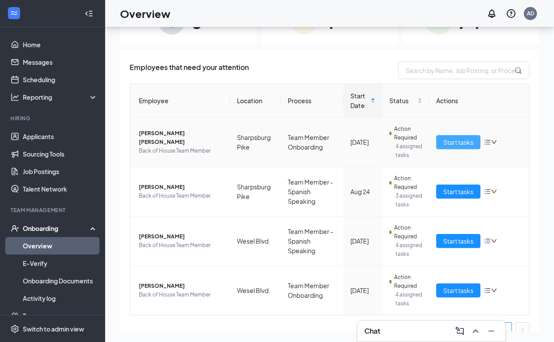
click at [452, 145] on span "Start tasks" at bounding box center [458, 142] width 30 height 10
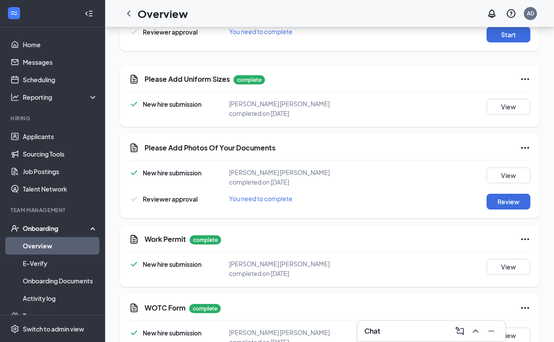
scroll to position [143, 0]
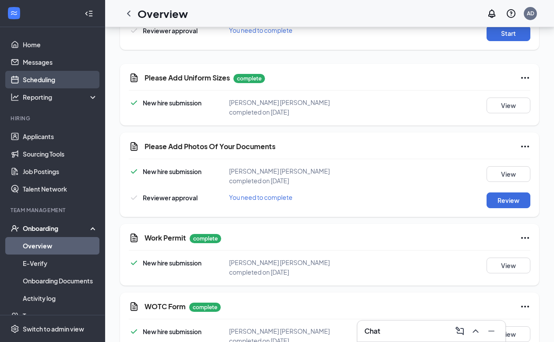
click at [50, 78] on link "Scheduling" at bounding box center [60, 80] width 75 height 18
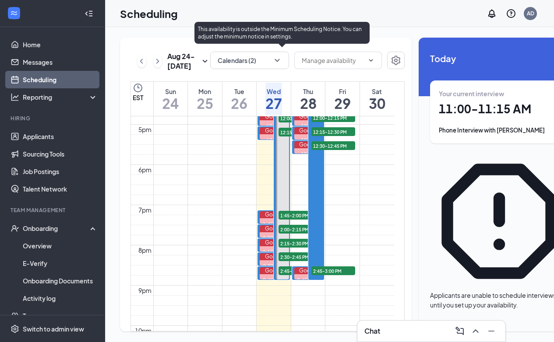
scroll to position [687, 0]
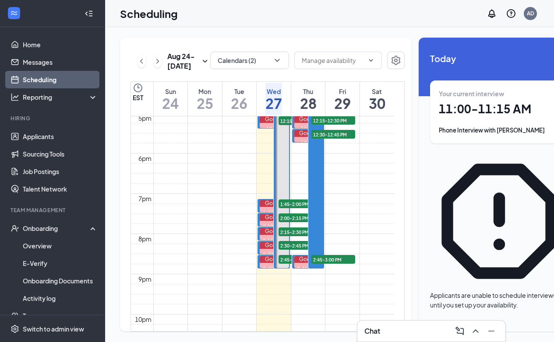
click at [491, 122] on div "Your current interview 11:00 - 11:15 AM Phone Interview with [PERSON_NAME]" at bounding box center [498, 112] width 121 height 46
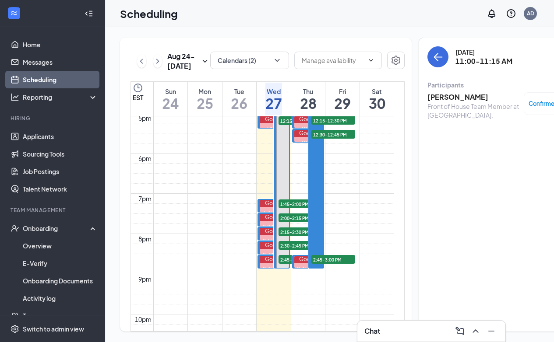
click at [455, 97] on h3 "[PERSON_NAME]" at bounding box center [473, 97] width 92 height 10
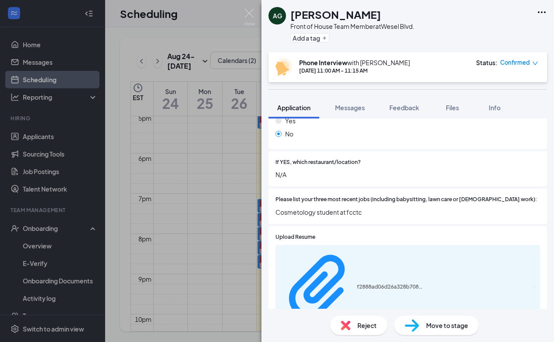
scroll to position [266, 0]
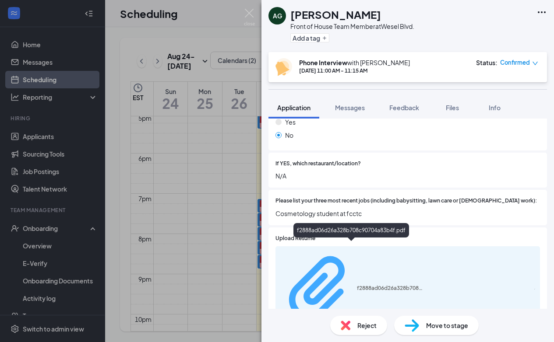
click at [368, 285] on div "f2888ad06d26a328b708c90704a83b4f.pdf" at bounding box center [390, 288] width 66 height 7
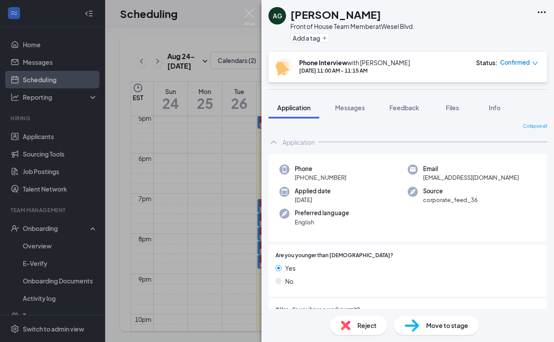
scroll to position [0, 0]
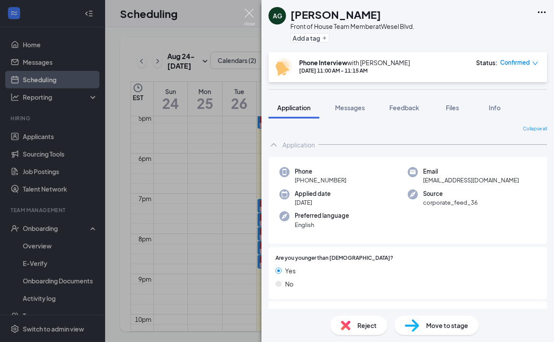
click at [245, 11] on img at bounding box center [249, 17] width 11 height 17
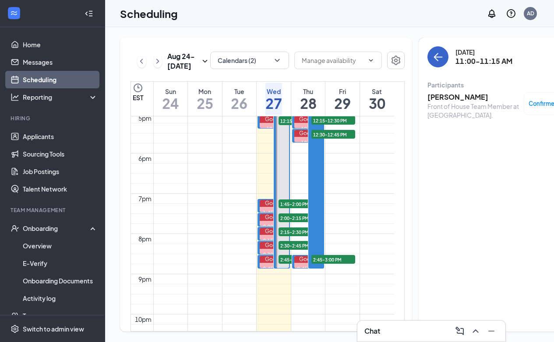
click at [432, 52] on icon "ArrowLeft" at bounding box center [437, 57] width 11 height 11
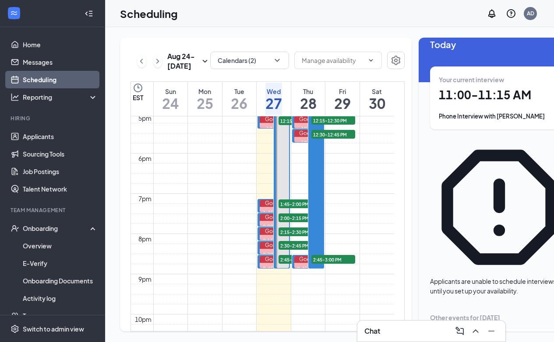
scroll to position [14, 0]
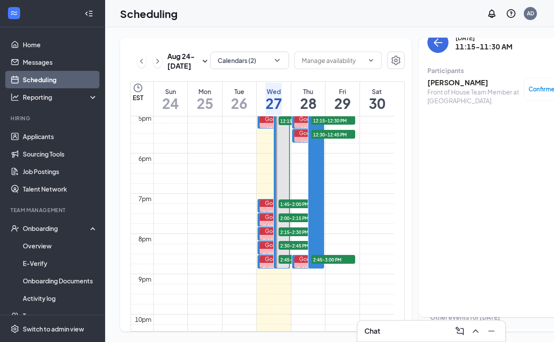
click at [473, 79] on h3 "[PERSON_NAME]" at bounding box center [473, 83] width 92 height 10
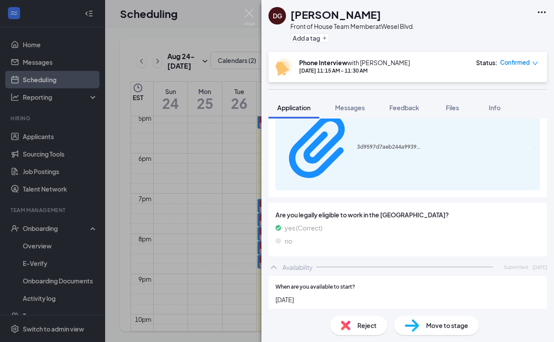
scroll to position [279, 0]
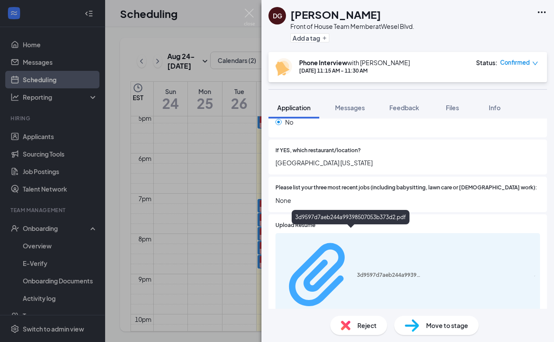
click at [399, 272] on div "3d9597d7aeb244a99398507053b373d2.pdf" at bounding box center [390, 275] width 66 height 7
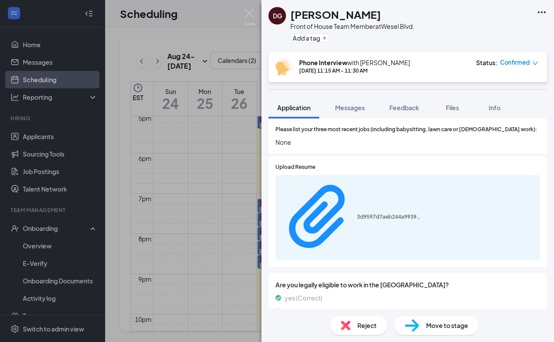
scroll to position [336, 0]
click at [251, 13] on img at bounding box center [249, 17] width 11 height 17
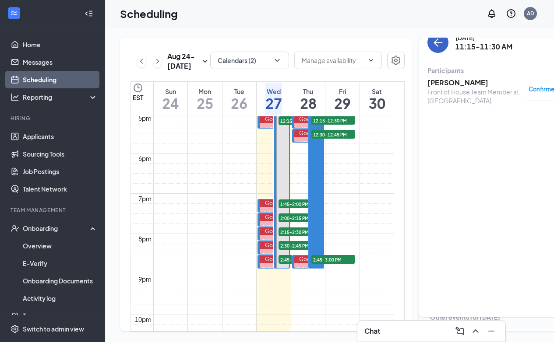
click at [432, 46] on icon "ArrowLeft" at bounding box center [437, 42] width 11 height 11
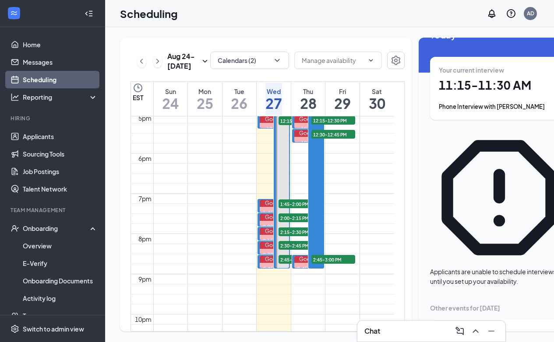
scroll to position [25, 0]
